Goal: Task Accomplishment & Management: Manage account settings

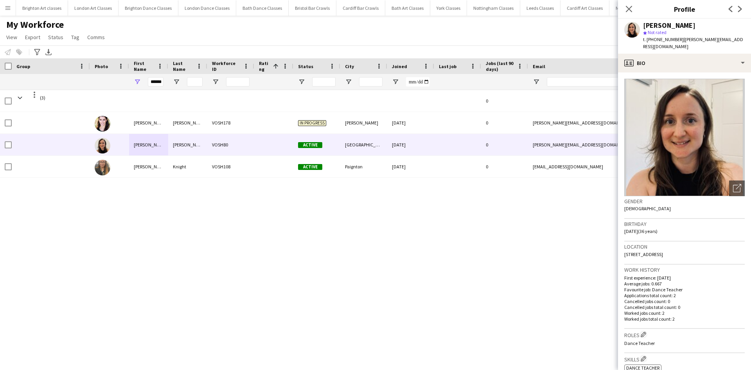
click at [9, 6] on app-icon "Menu" at bounding box center [8, 8] width 6 height 6
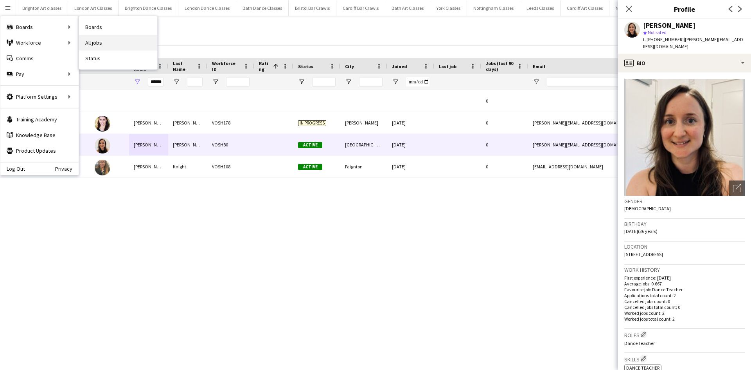
click at [104, 41] on link "All jobs" at bounding box center [118, 43] width 78 height 16
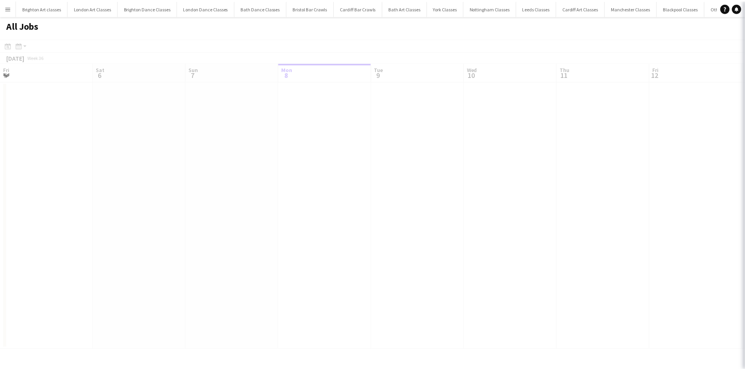
scroll to position [0, 187]
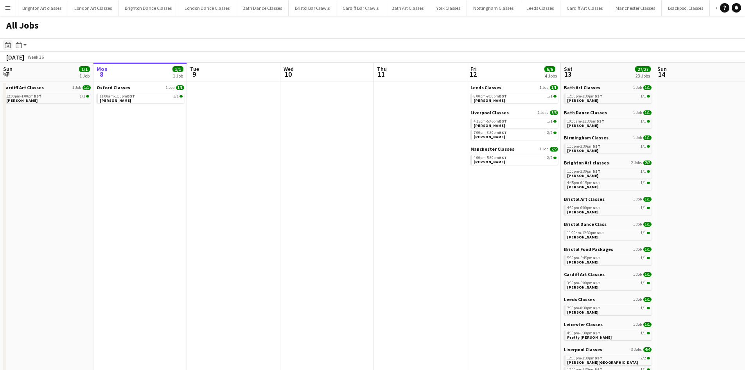
click at [12, 47] on div "Date picker" at bounding box center [7, 44] width 9 height 9
click at [58, 134] on span "20" at bounding box center [60, 132] width 9 height 9
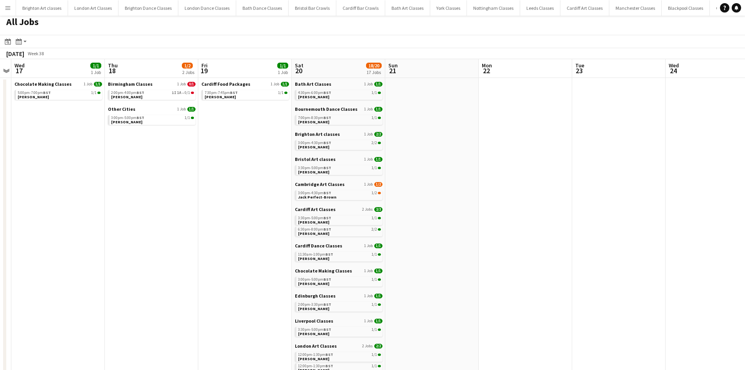
scroll to position [0, 0]
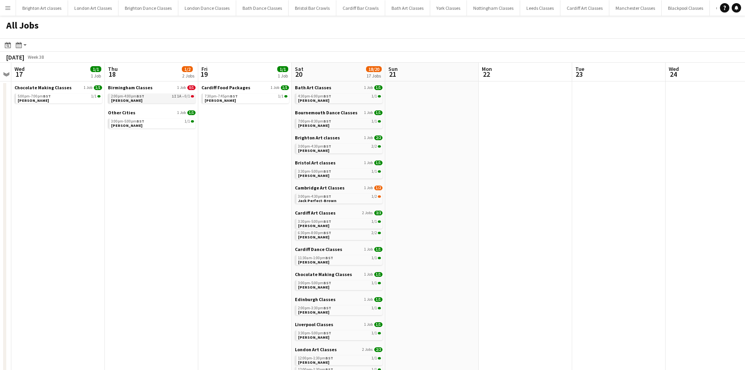
click at [160, 100] on link "2:00pm-4:00pm BST 1I 1A • 0/1 Noella Johnson-Quadra" at bounding box center [152, 97] width 83 height 9
click at [188, 96] on span "0/1" at bounding box center [187, 96] width 5 height 4
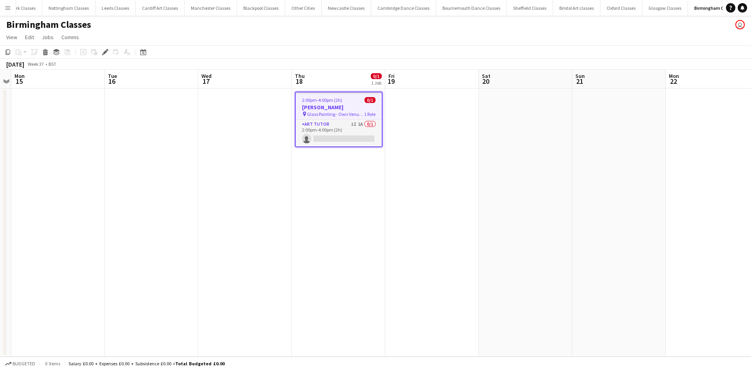
click at [315, 100] on span "2:00pm-4:00pm (2h)" at bounding box center [322, 100] width 40 height 6
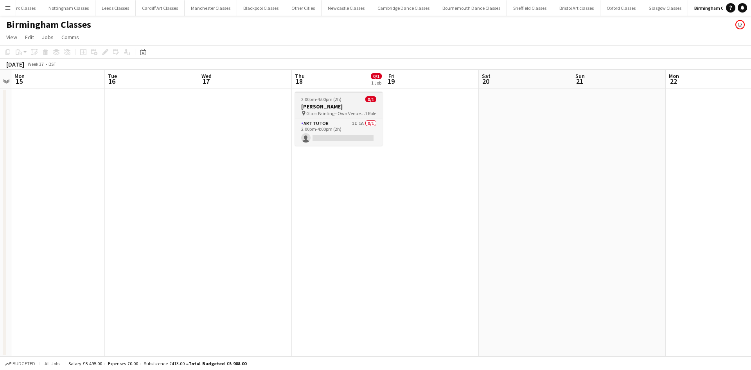
click at [347, 110] on span "Glass Painting - Own Venue -B3 2JR" at bounding box center [335, 113] width 59 height 6
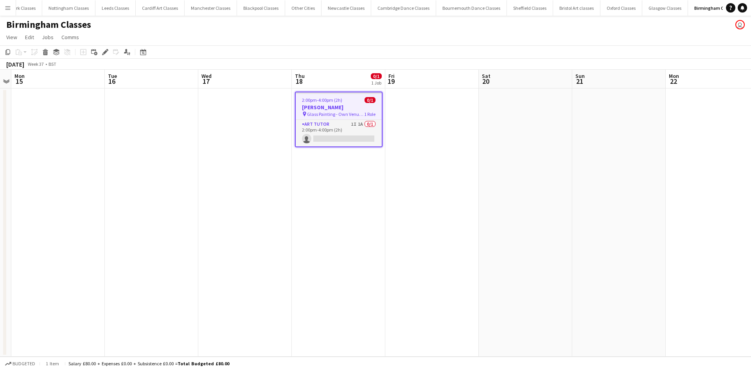
drag, startPoint x: 331, startPoint y: 102, endPoint x: 334, endPoint y: 105, distance: 4.2
click at [331, 102] on span "2:00pm-4:00pm (2h)" at bounding box center [322, 100] width 40 height 6
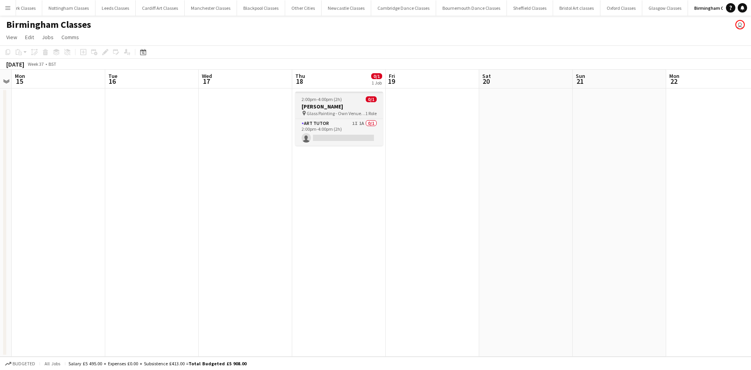
click at [344, 107] on h3 "[PERSON_NAME]" at bounding box center [339, 106] width 88 height 7
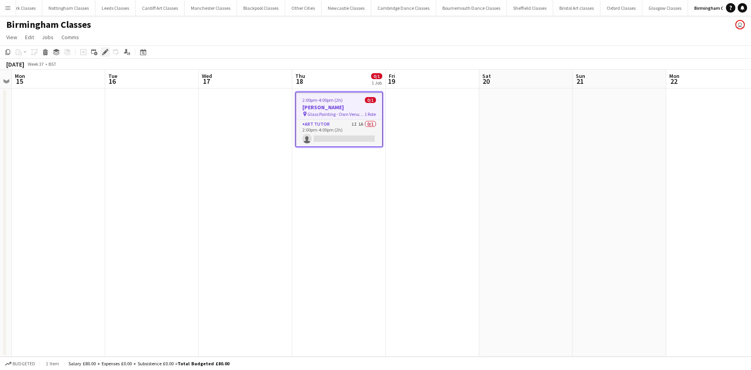
click at [101, 54] on div "Edit" at bounding box center [105, 51] width 9 height 9
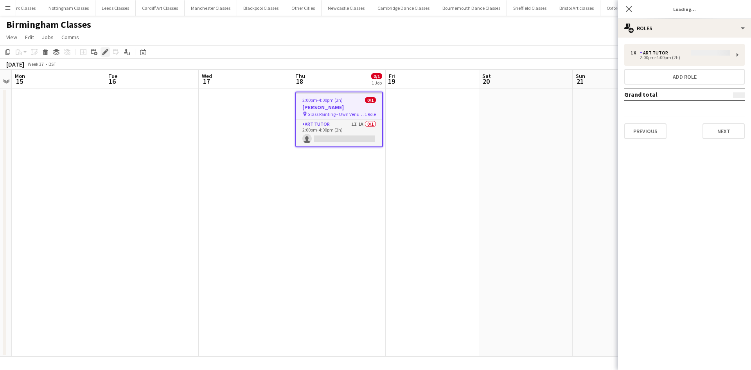
click at [106, 54] on icon "Edit" at bounding box center [105, 52] width 6 height 6
click at [727, 125] on button "Next" at bounding box center [723, 131] width 42 height 16
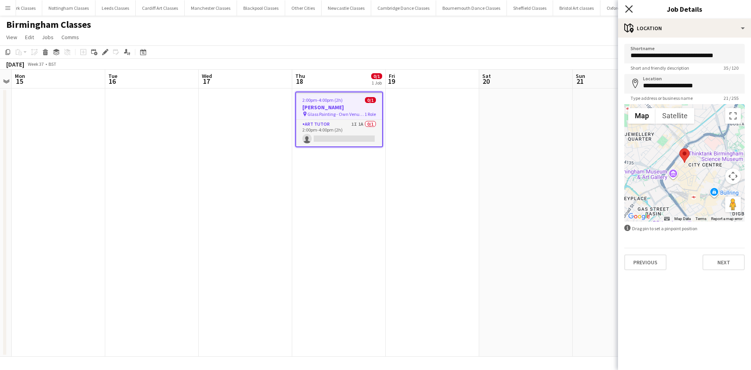
click at [632, 8] on icon "Close pop-in" at bounding box center [628, 8] width 7 height 7
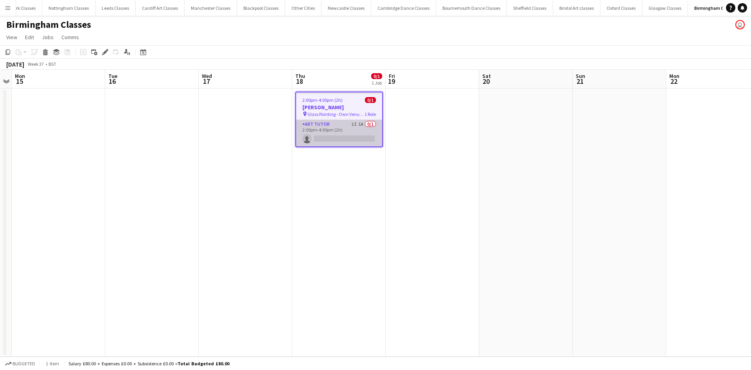
click at [375, 131] on app-card-role "Art Tutor 1I 1A 0/1 2:00pm-4:00pm (2h) single-neutral-actions" at bounding box center [339, 133] width 86 height 27
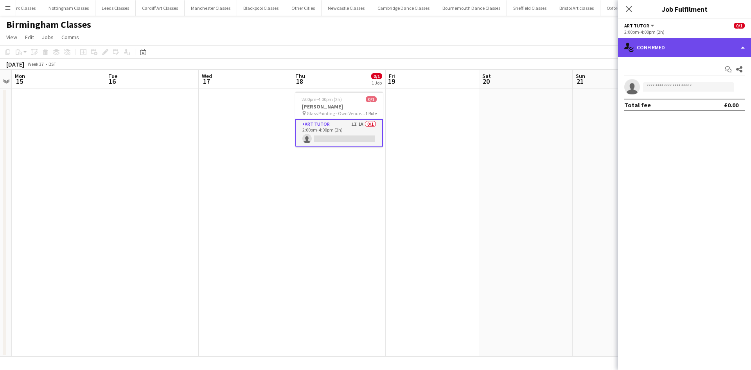
click at [659, 48] on div "single-neutral-actions-check-2 Confirmed" at bounding box center [684, 47] width 133 height 19
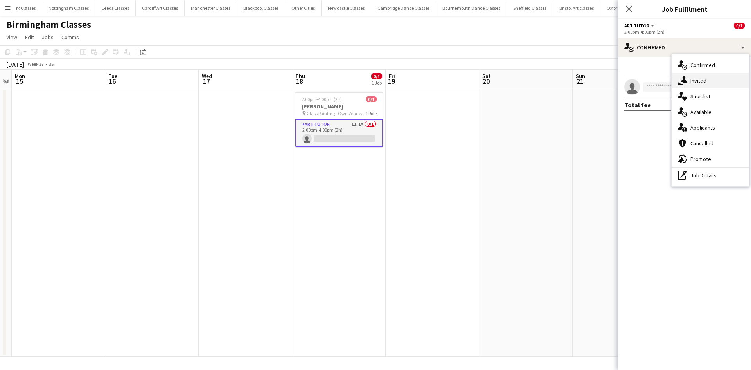
click at [702, 79] on span "Invited" at bounding box center [698, 80] width 16 height 7
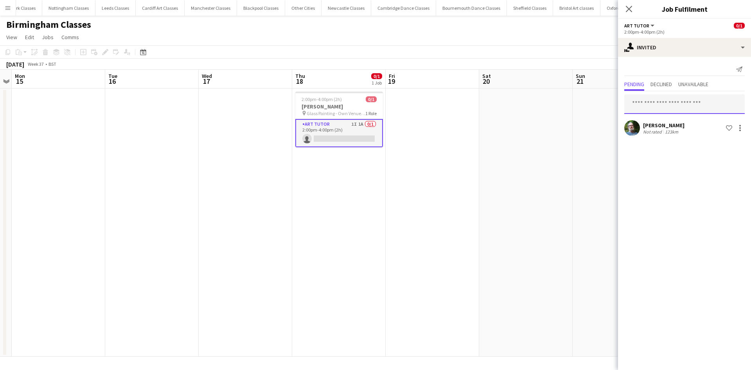
click at [658, 110] on input "text" at bounding box center [684, 104] width 120 height 20
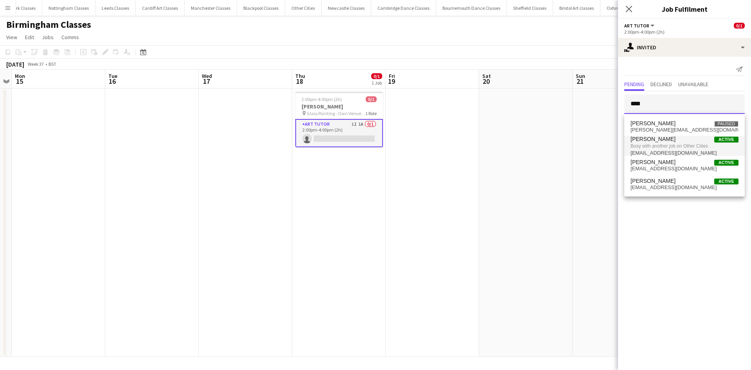
type input "****"
click at [643, 150] on span "[EMAIL_ADDRESS][DOMAIN_NAME]" at bounding box center [684, 153] width 108 height 6
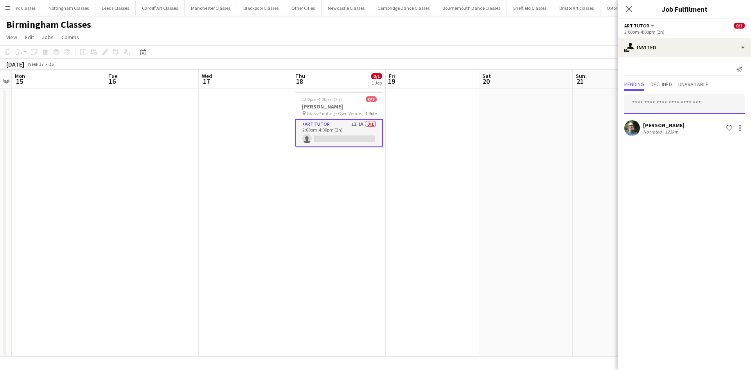
click at [686, 107] on input "text" at bounding box center [684, 104] width 120 height 20
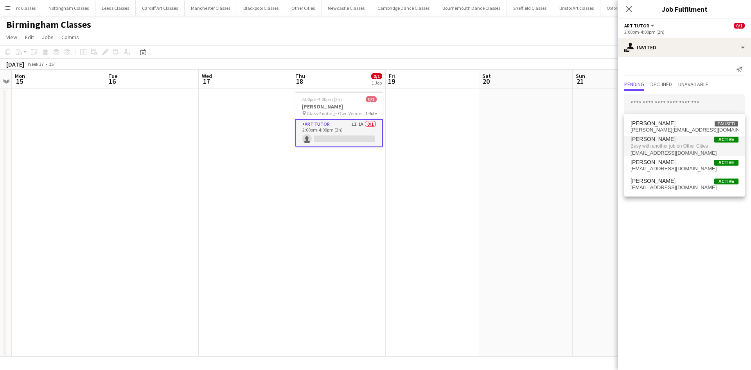
click at [687, 145] on span "Busy with another job on Other Cities ." at bounding box center [684, 145] width 108 height 7
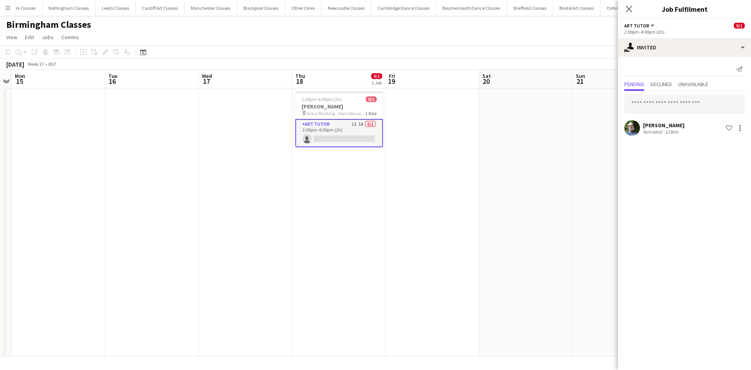
click at [208, 95] on app-date-cell at bounding box center [245, 222] width 93 height 268
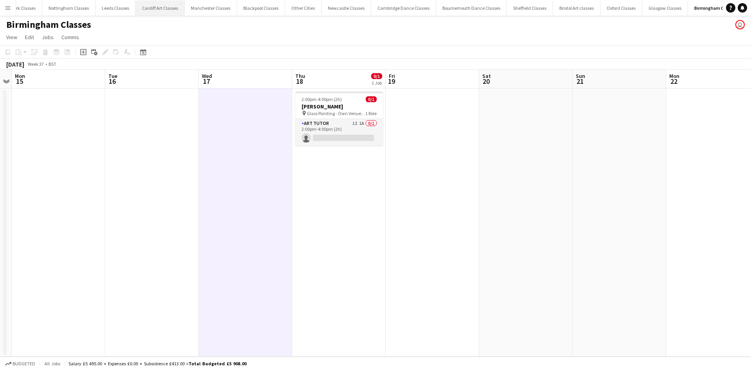
scroll to position [0, 268]
